Goal: Check status: Check status

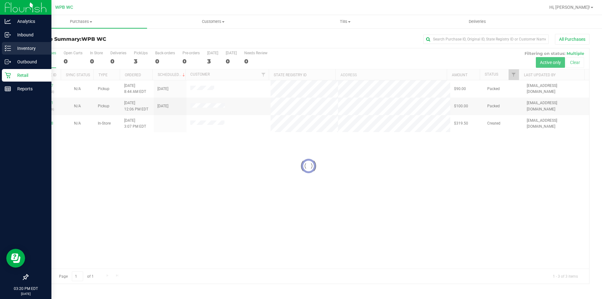
click at [21, 45] on p "Inventory" at bounding box center [30, 49] width 38 height 8
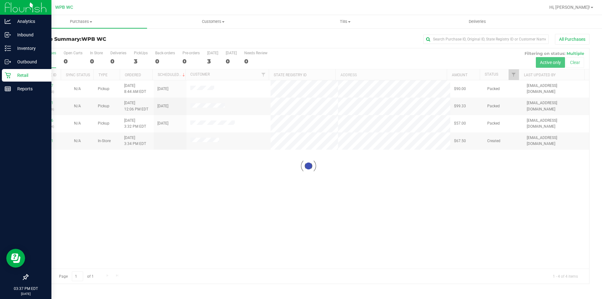
click at [403, 249] on div at bounding box center [309, 165] width 562 height 235
click at [43, 120] on div at bounding box center [309, 165] width 562 height 235
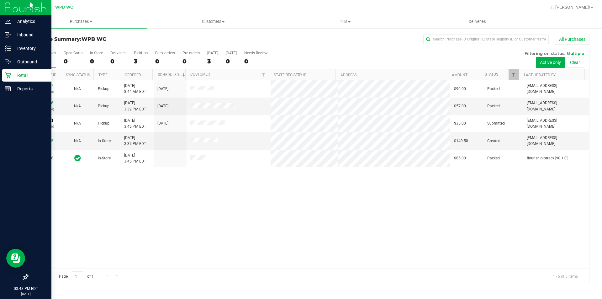
click at [43, 120] on link "11981235" at bounding box center [45, 120] width 18 height 4
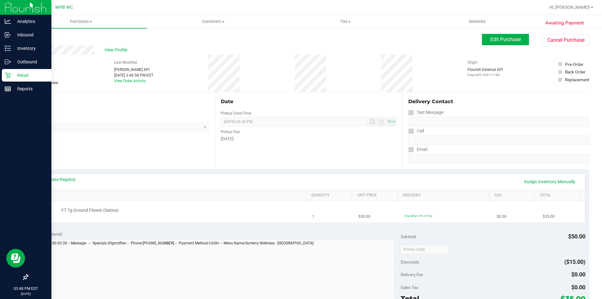
click at [151, 205] on td "FT 7g Ground Flower (Sativa)" at bounding box center [170, 211] width 277 height 21
click at [21, 76] on p "Retail" at bounding box center [30, 76] width 38 height 8
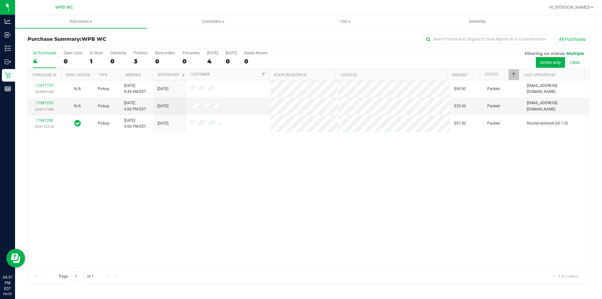
click at [337, 198] on div "11977737 (325859140) N/A Pickup [DATE] 8:44 AM EDT 9/20/2025 $90.00 Packed [EMA…" at bounding box center [309, 174] width 562 height 188
